Goal: Transaction & Acquisition: Book appointment/travel/reservation

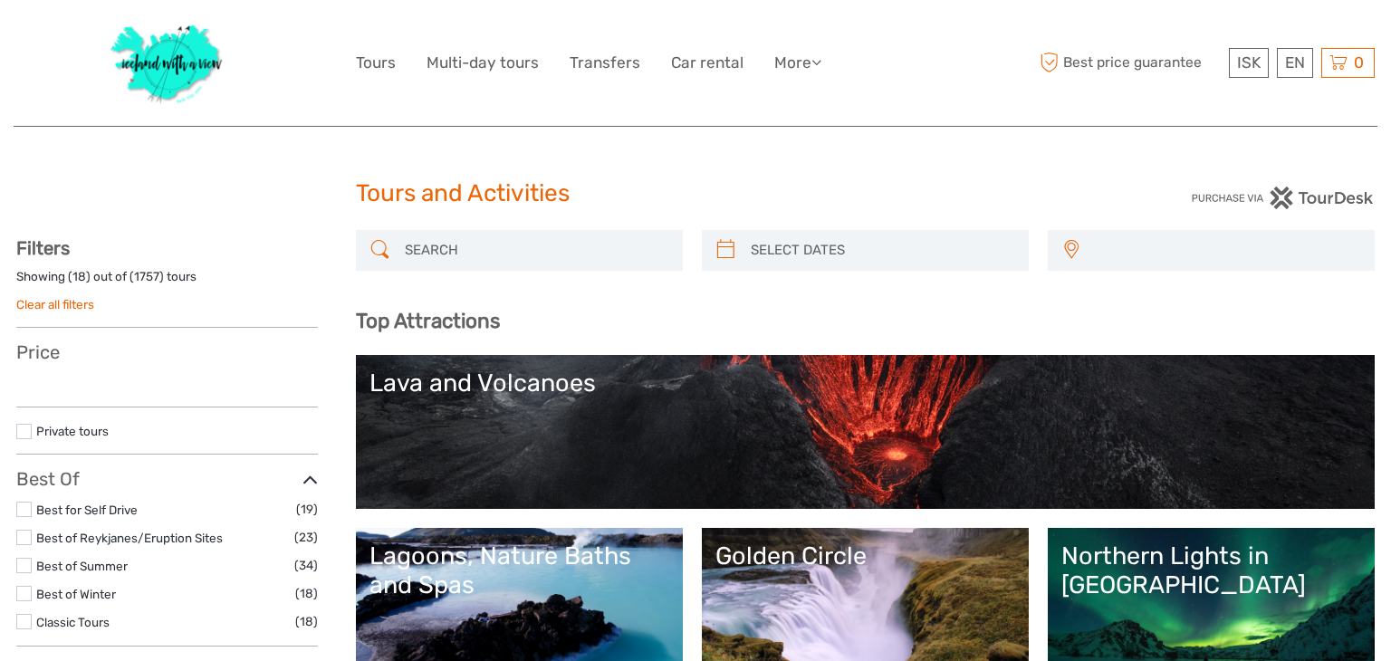
select select
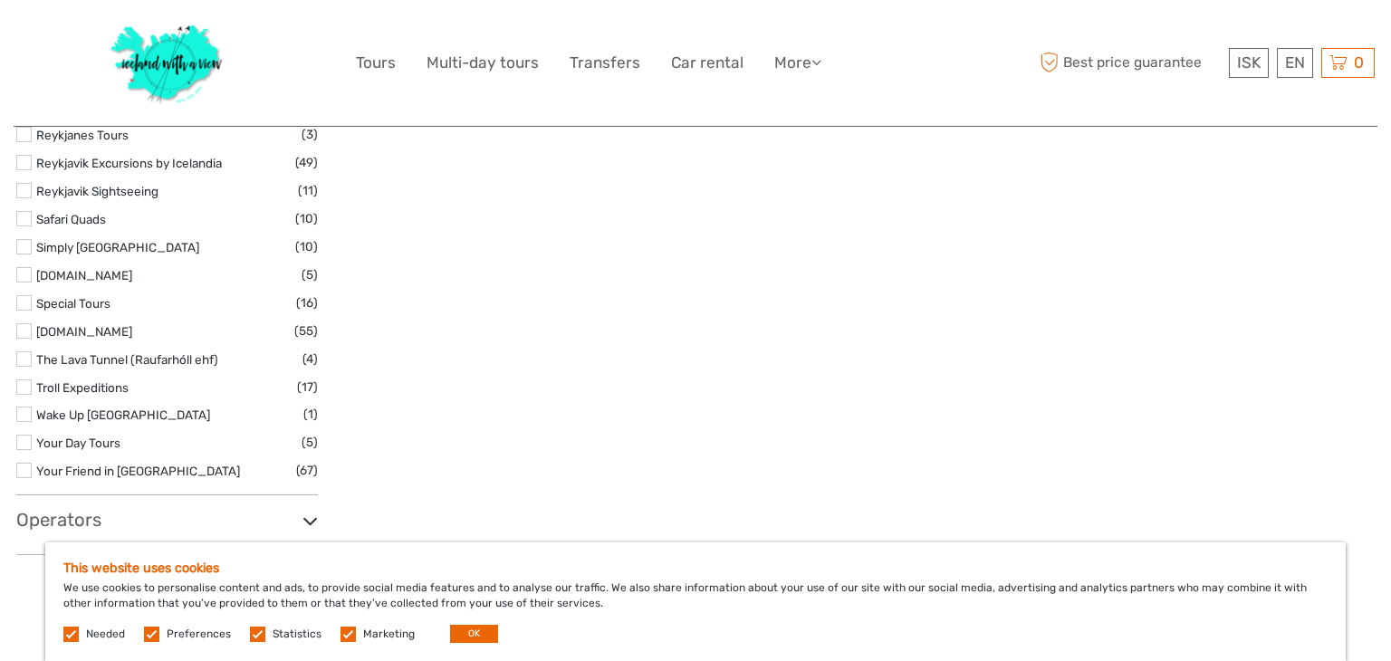
scroll to position [2937, 0]
click at [25, 274] on label at bounding box center [23, 272] width 15 height 15
click at [0, 0] on input "checkbox" at bounding box center [0, 0] width 0 height 0
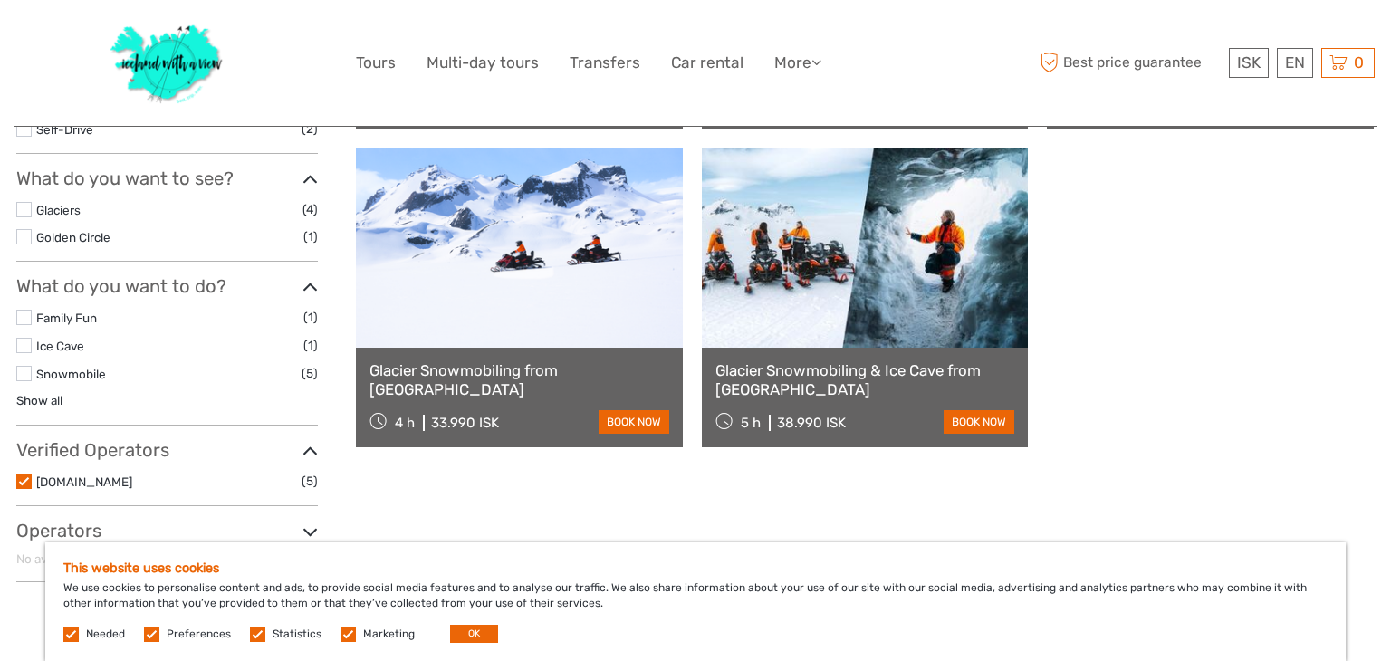
scroll to position [517, 0]
click at [900, 344] on link at bounding box center [865, 247] width 327 height 199
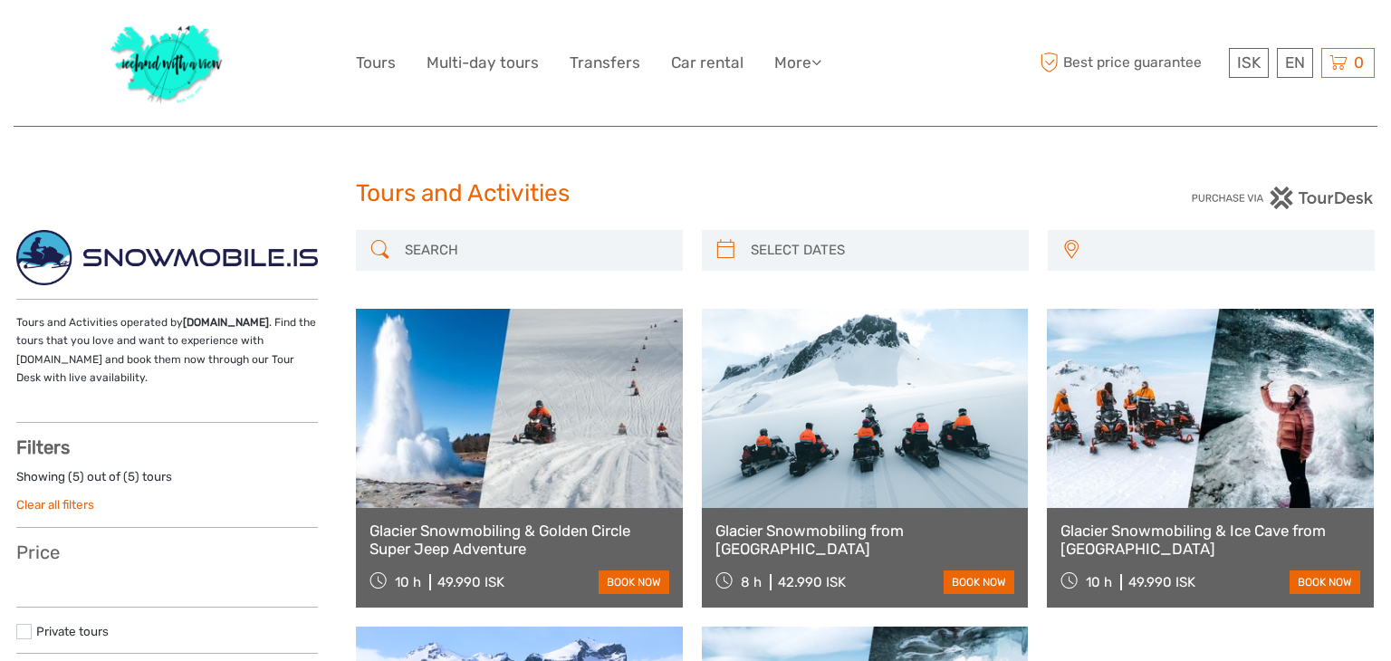
select select
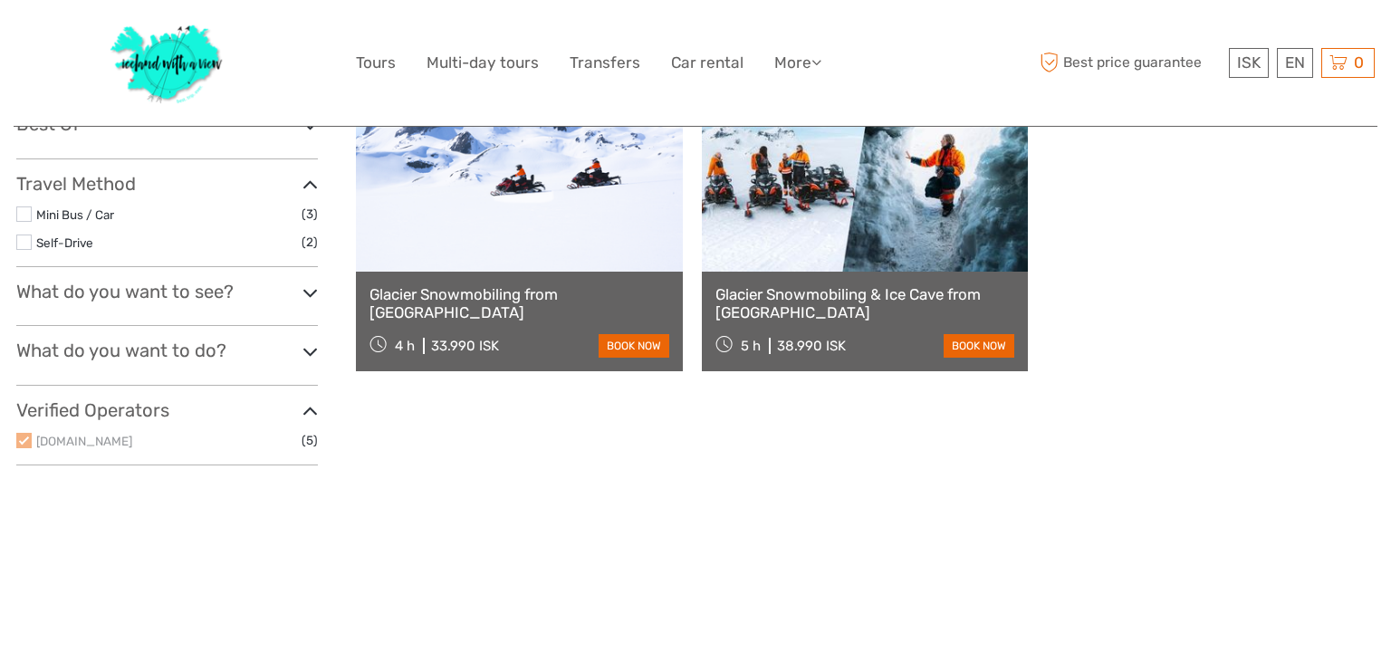
scroll to position [517, 0]
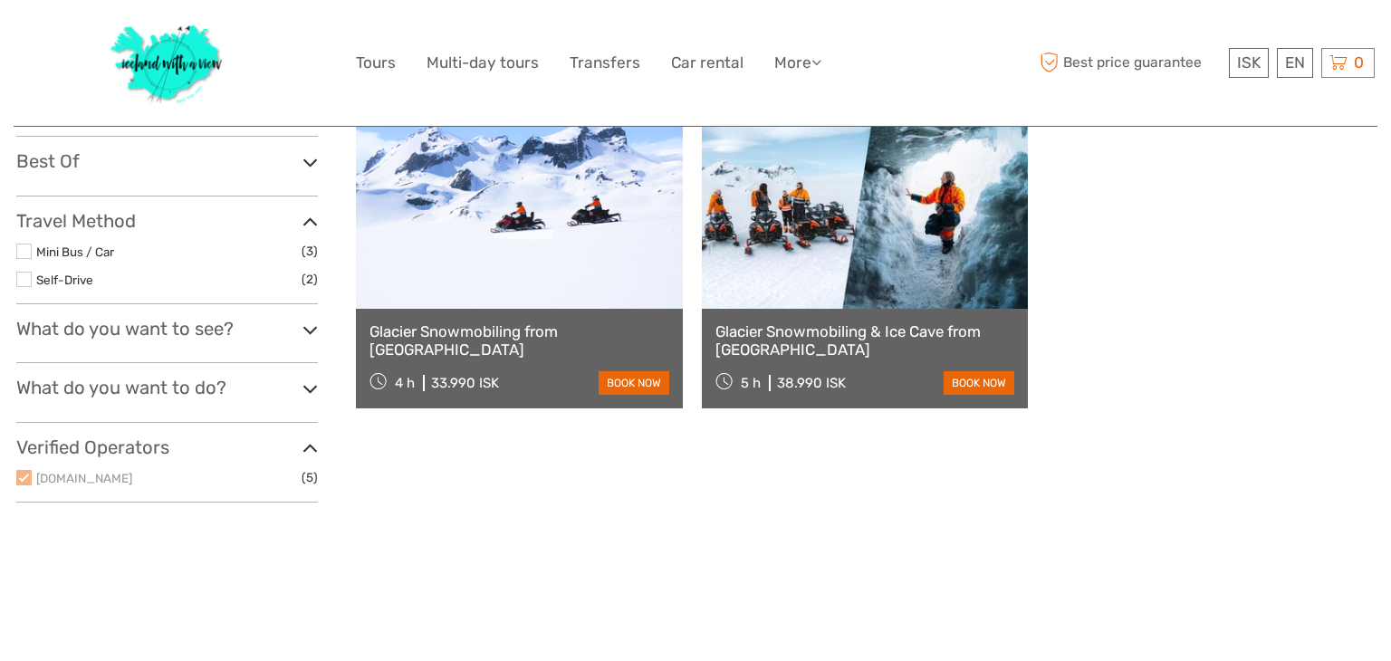
select select
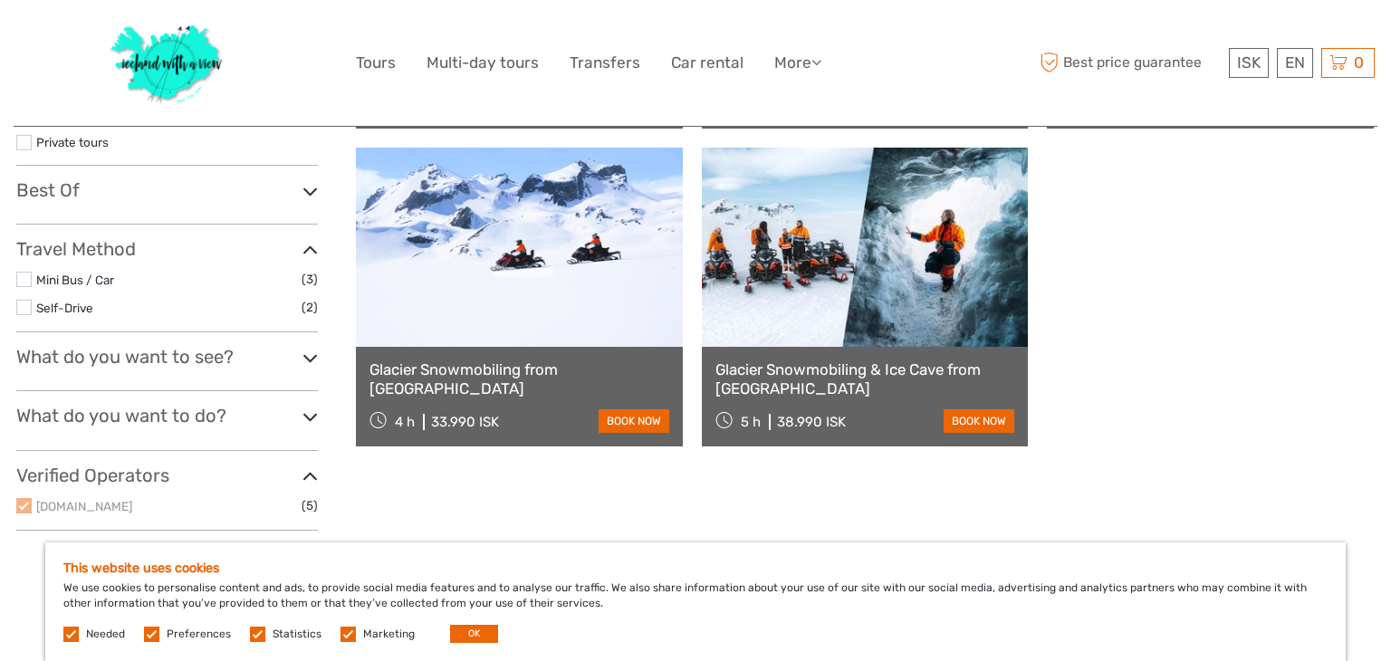
scroll to position [0, 0]
click at [23, 307] on label at bounding box center [23, 307] width 15 height 15
click at [0, 0] on input "checkbox" at bounding box center [0, 0] width 0 height 0
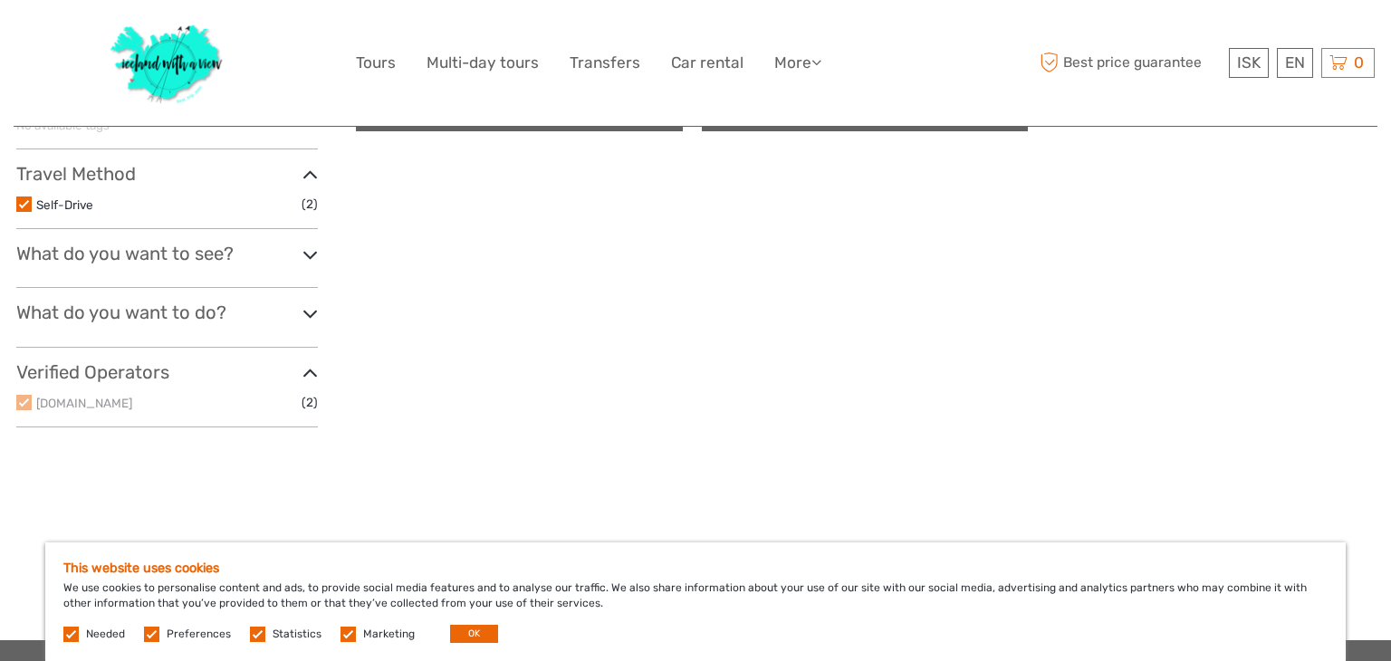
scroll to position [515, 0]
click at [372, 69] on link "Tours" at bounding box center [376, 63] width 40 height 26
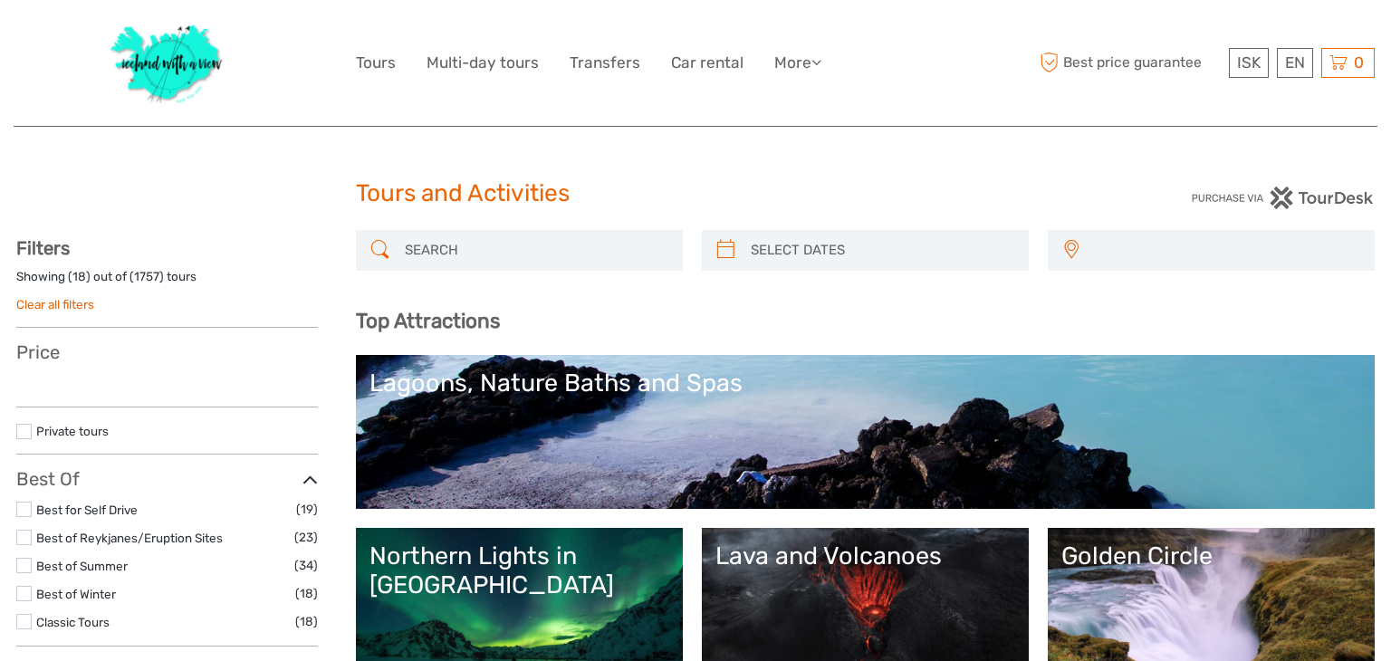
select select
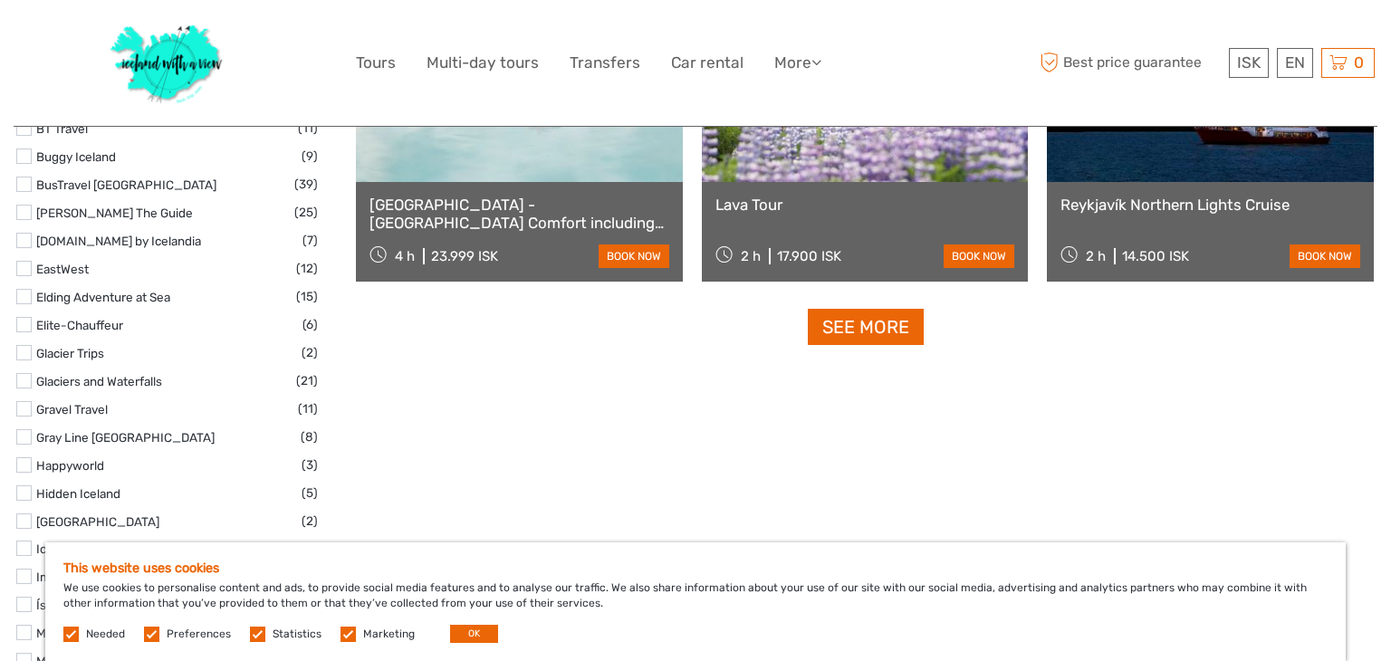
scroll to position [2354, 0]
